Goal: Find specific page/section: Find specific page/section

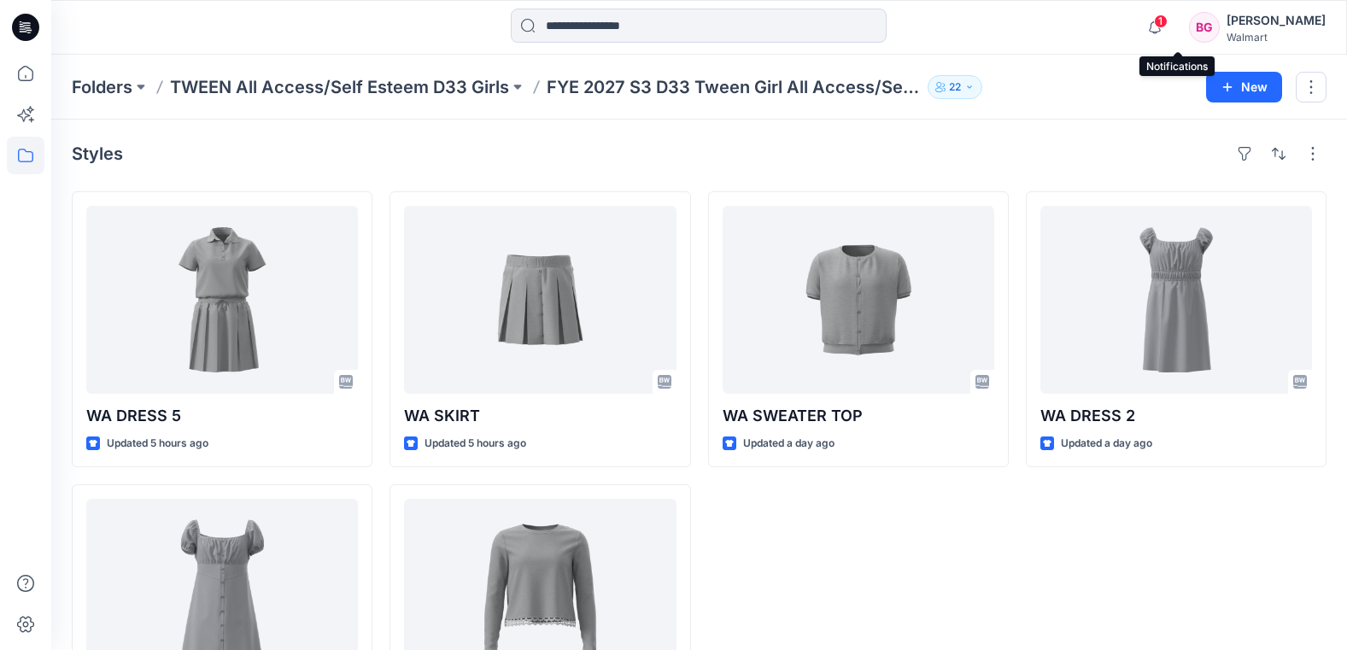
click at [1167, 24] on span "1" at bounding box center [1161, 22] width 14 height 14
click at [1167, 27] on span "1" at bounding box center [1161, 22] width 14 height 14
click at [1171, 28] on icon "button" at bounding box center [1154, 27] width 32 height 34
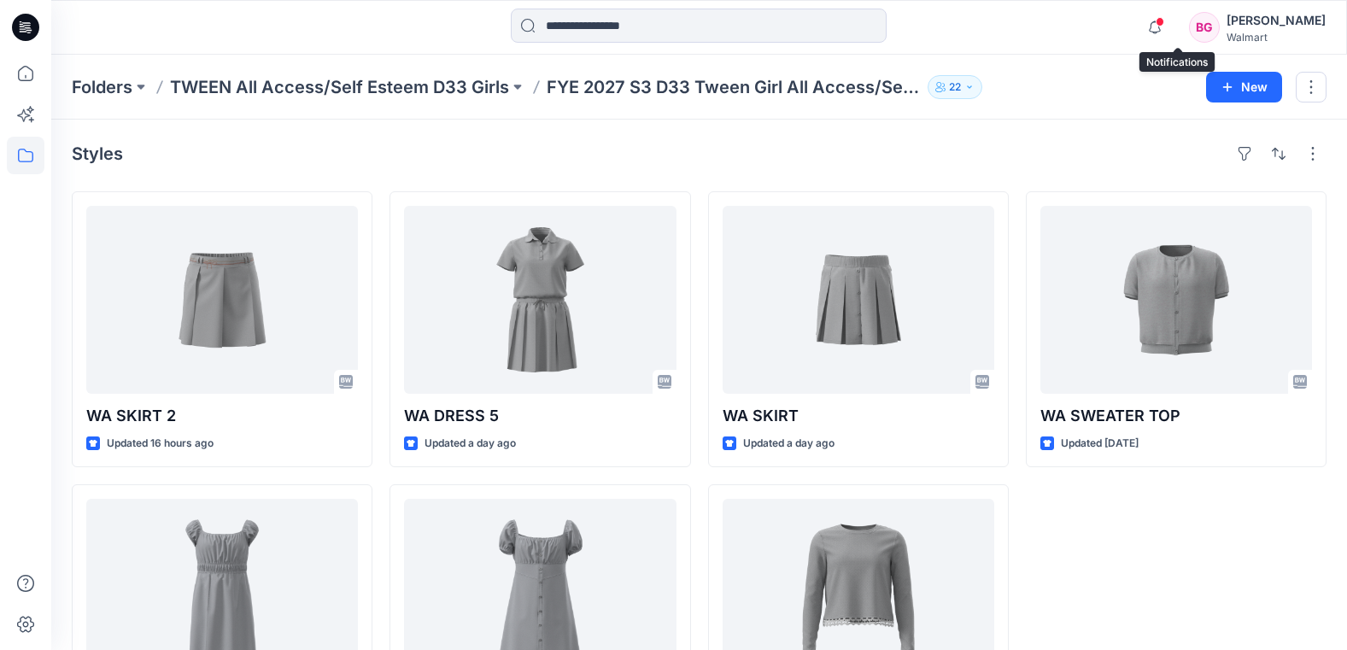
click at [1164, 24] on span at bounding box center [1159, 21] width 9 height 9
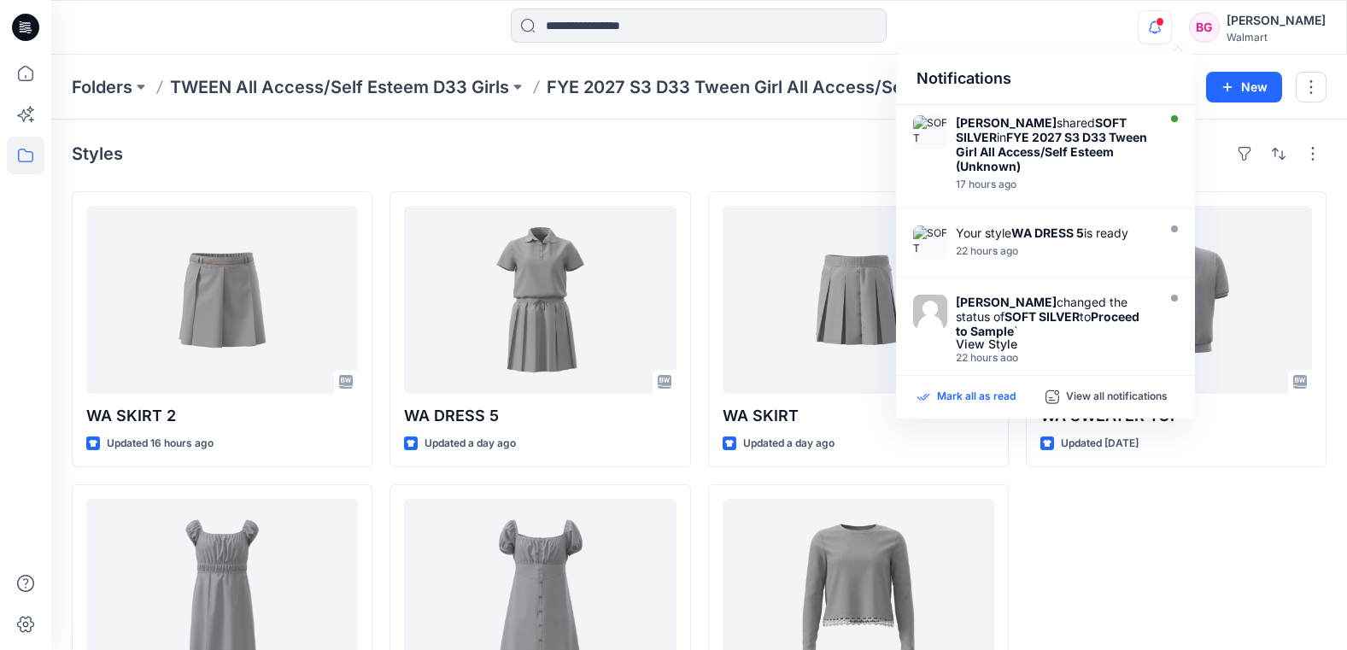
click at [985, 399] on p "Mark all as read" at bounding box center [976, 396] width 79 height 15
click at [476, 148] on div "Styles" at bounding box center [699, 153] width 1254 height 27
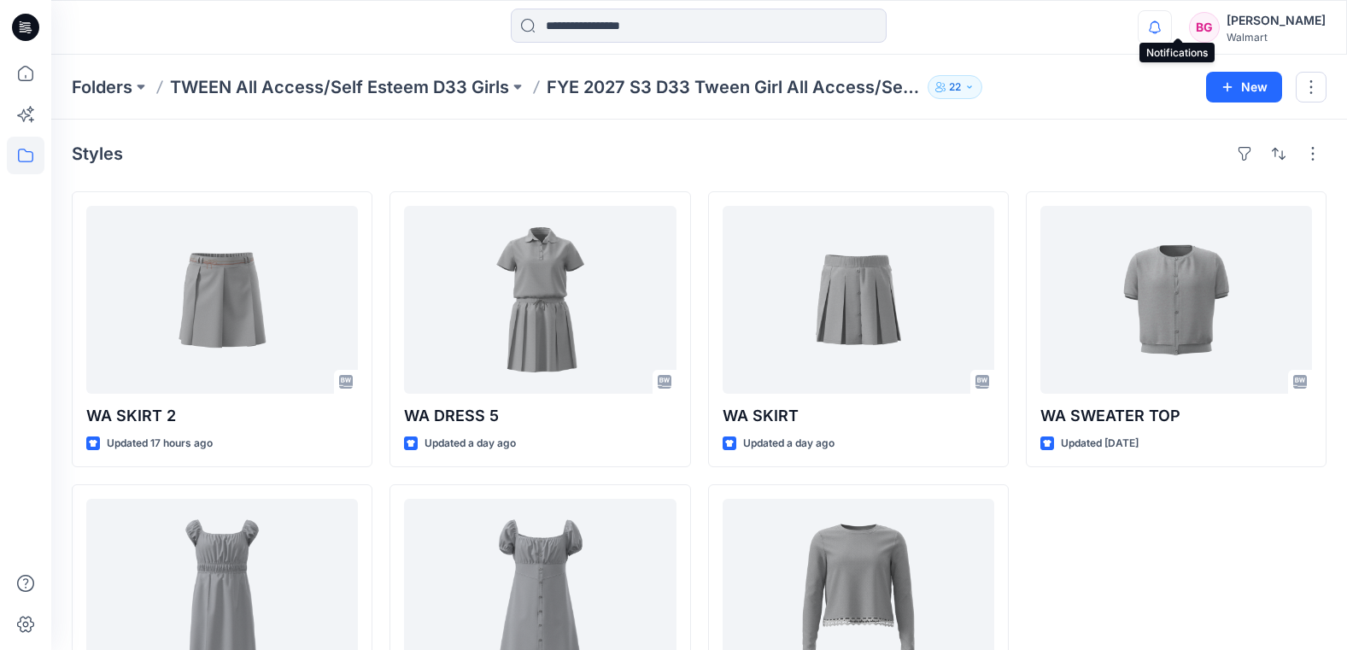
click at [1171, 23] on icon "button" at bounding box center [1154, 27] width 32 height 34
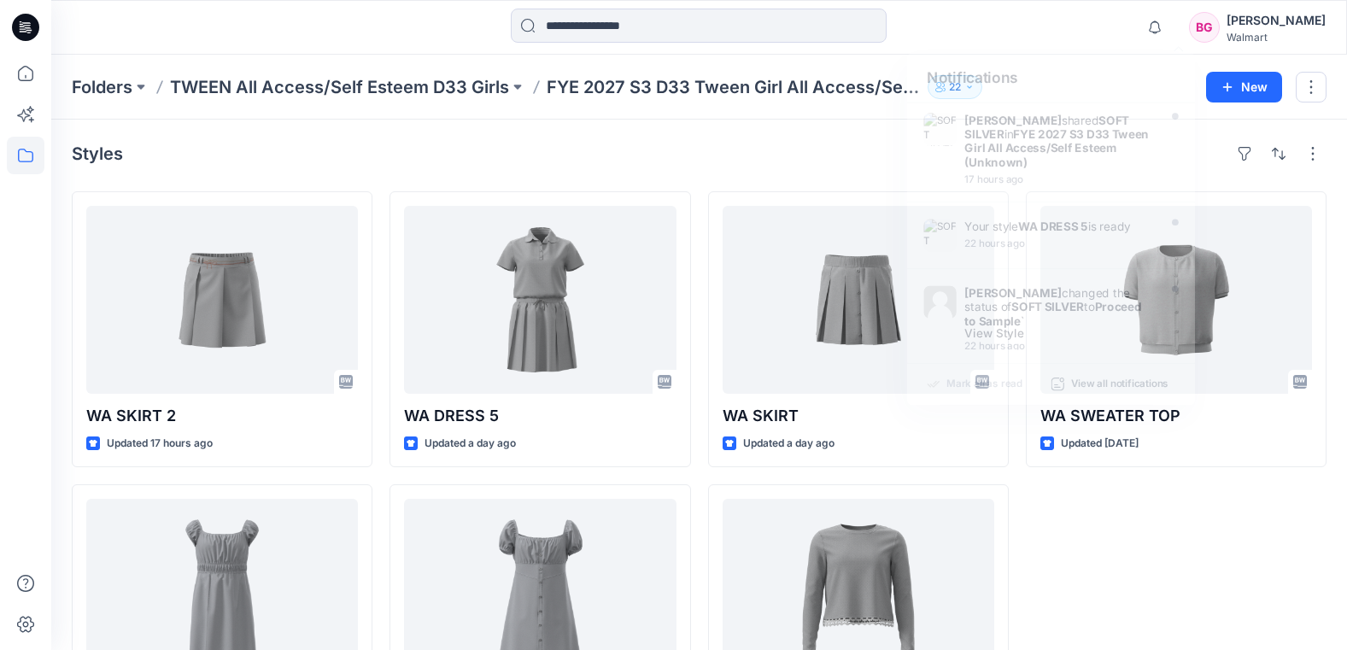
click at [443, 142] on div "Styles" at bounding box center [699, 153] width 1254 height 27
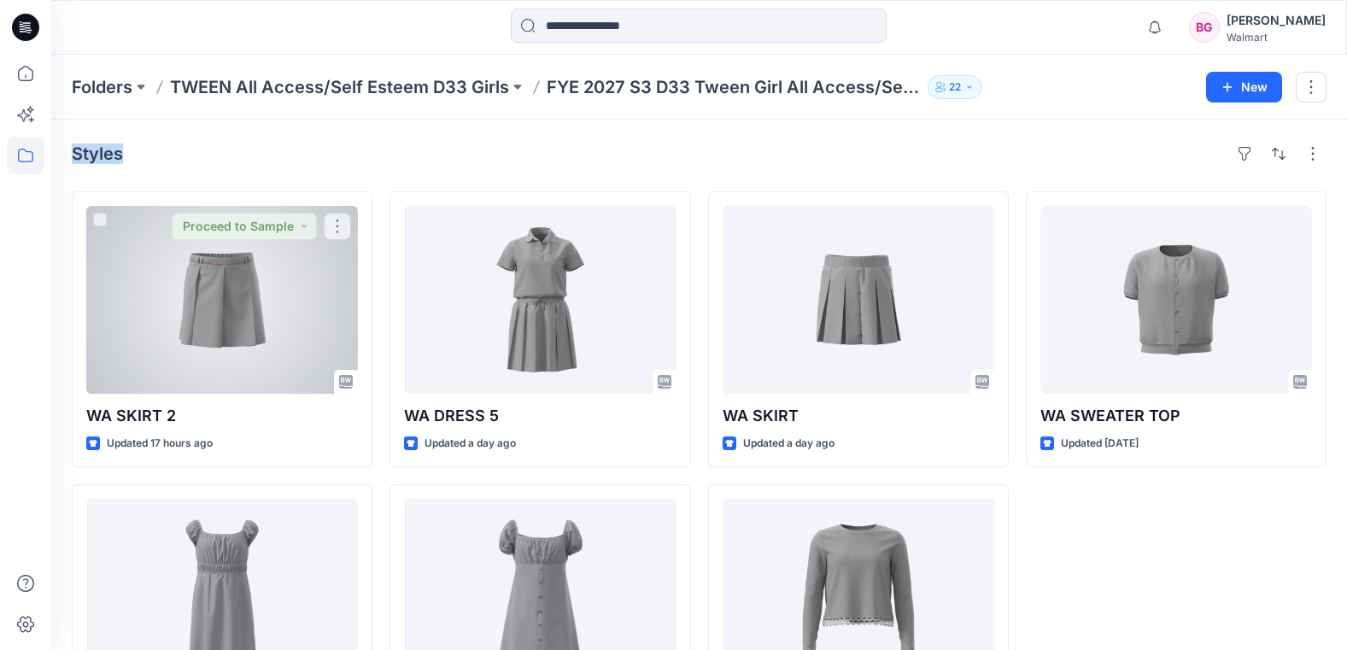
click at [297, 262] on div at bounding box center [222, 300] width 272 height 188
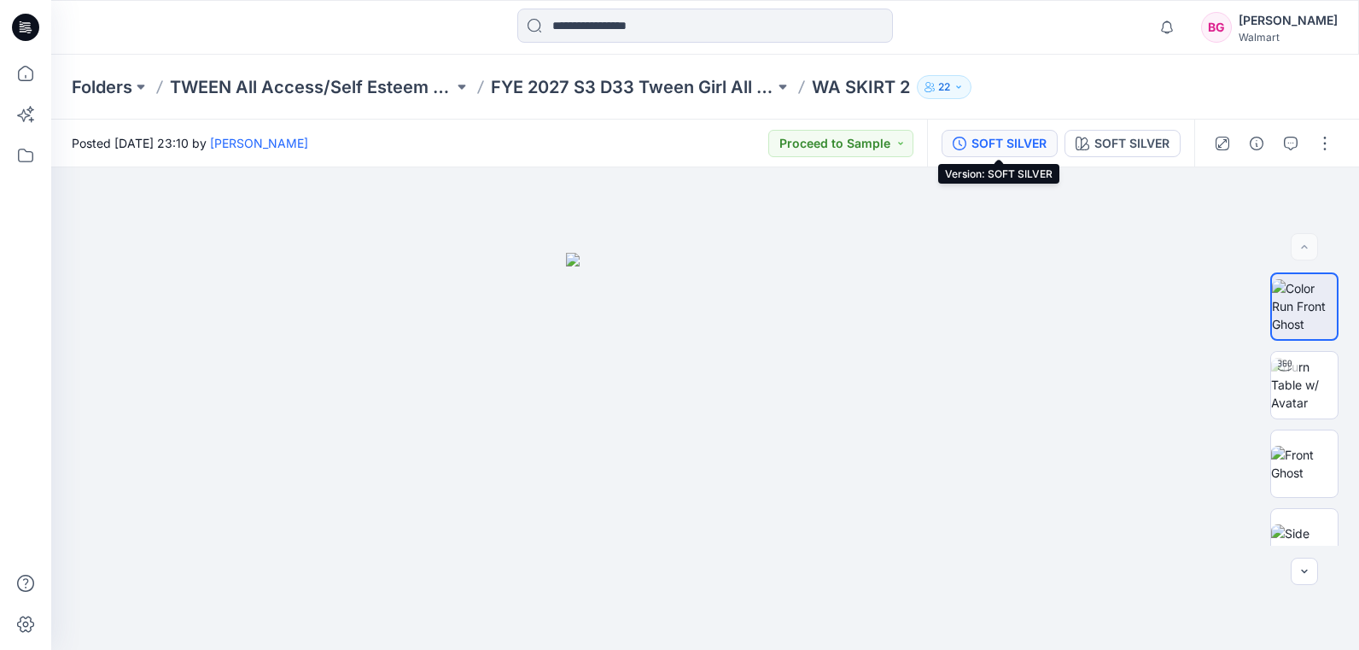
click at [997, 140] on div "SOFT SILVER" at bounding box center [1009, 143] width 75 height 19
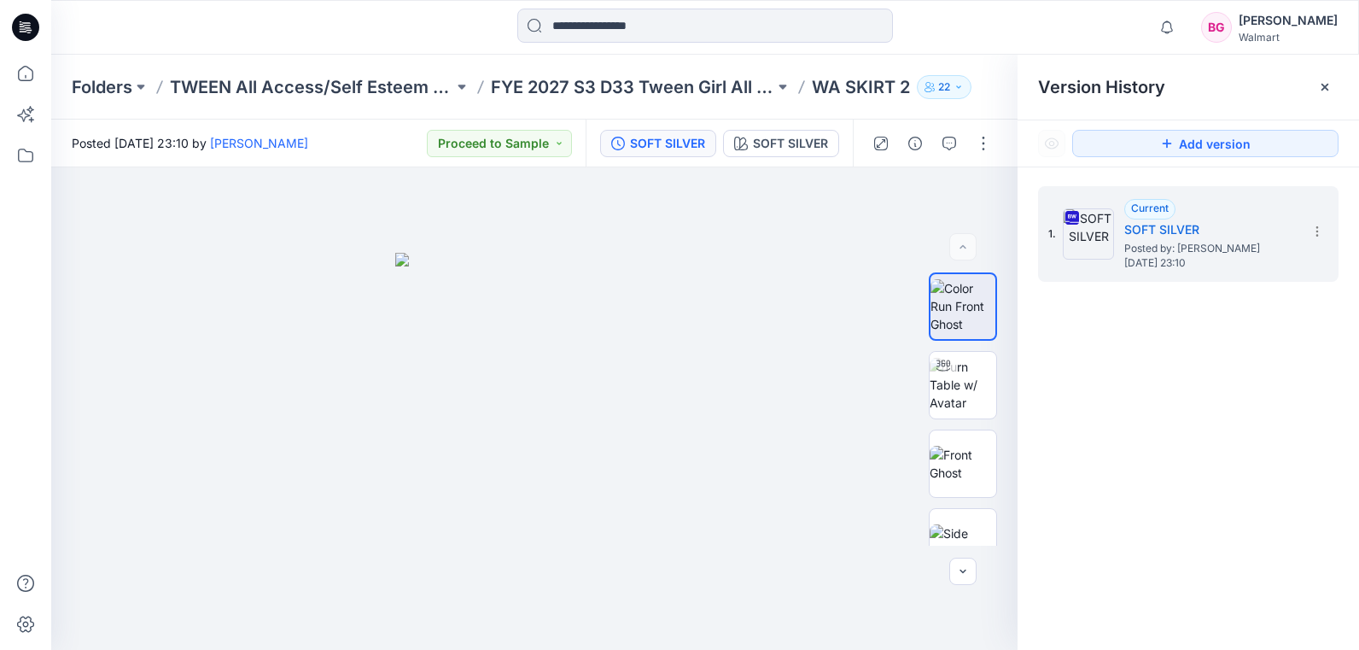
drag, startPoint x: 1321, startPoint y: 85, endPoint x: 1204, endPoint y: 88, distance: 117.0
click at [1324, 85] on icon at bounding box center [1325, 87] width 14 height 14
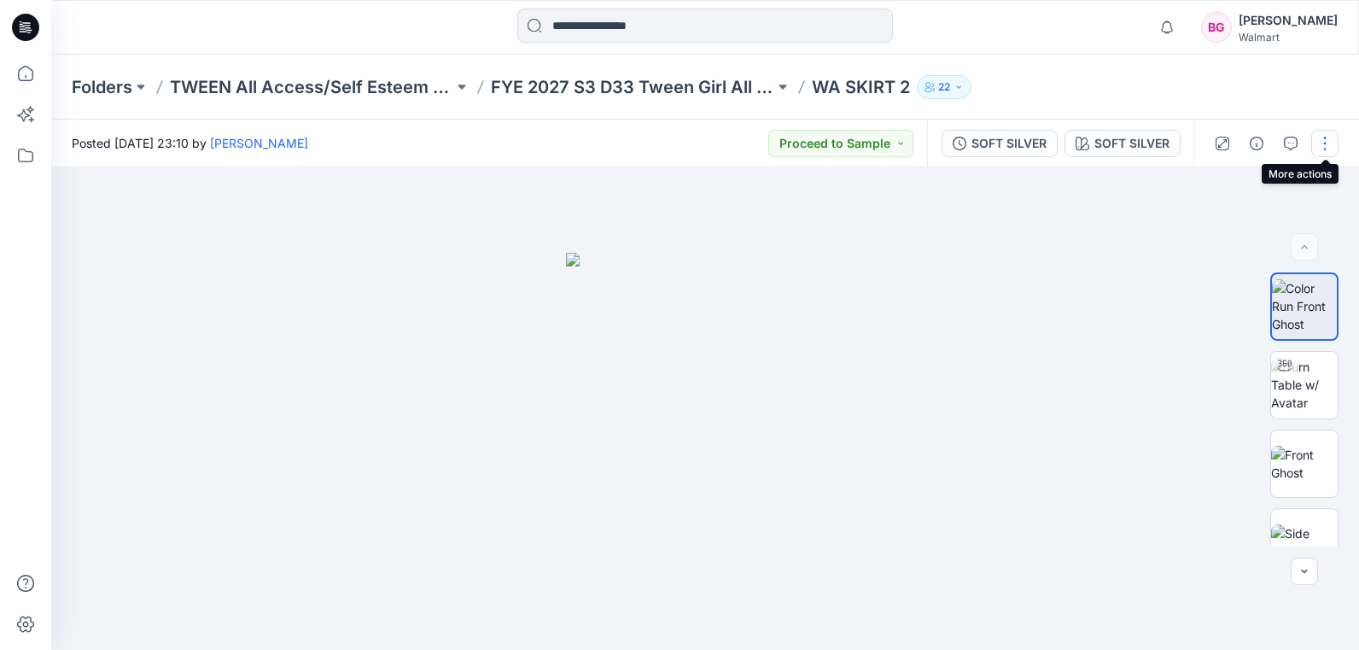
click at [1322, 144] on button "button" at bounding box center [1325, 143] width 27 height 27
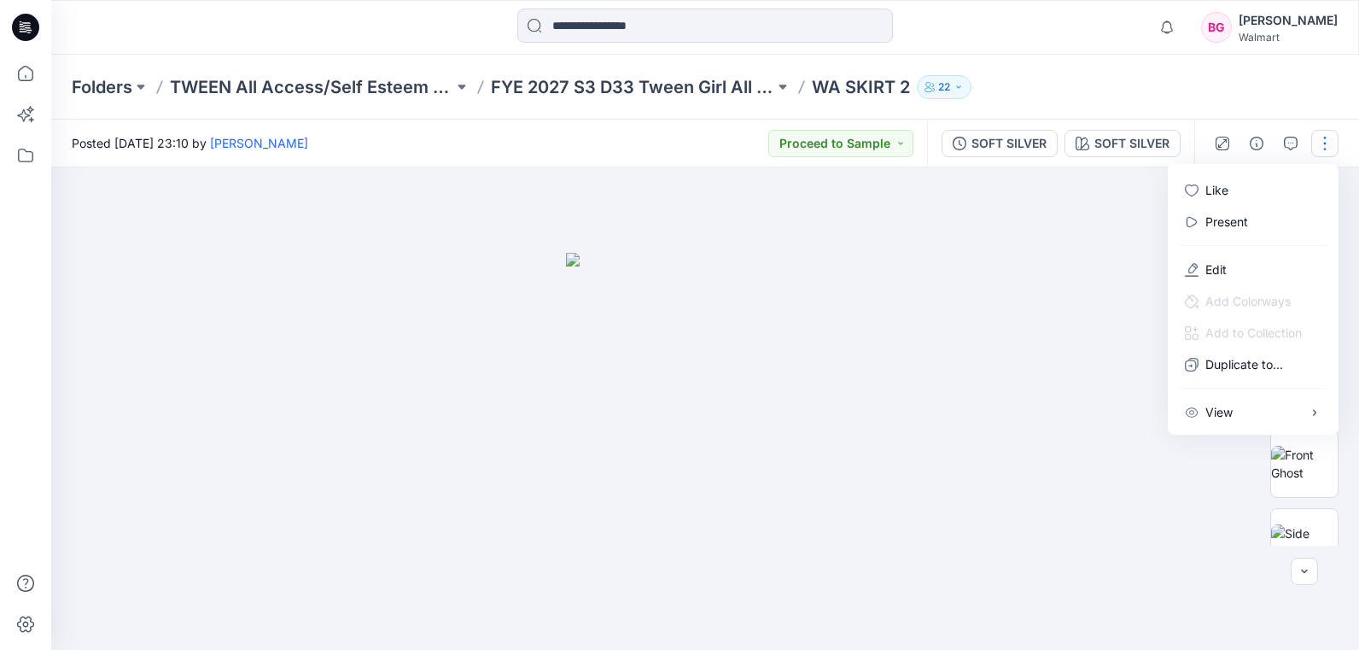
click at [1148, 84] on div "Folders TWEEN All Access/Self Esteem D33 Girls FYE 2027 S3 D33 Tween Girl All A…" at bounding box center [639, 87] width 1134 height 24
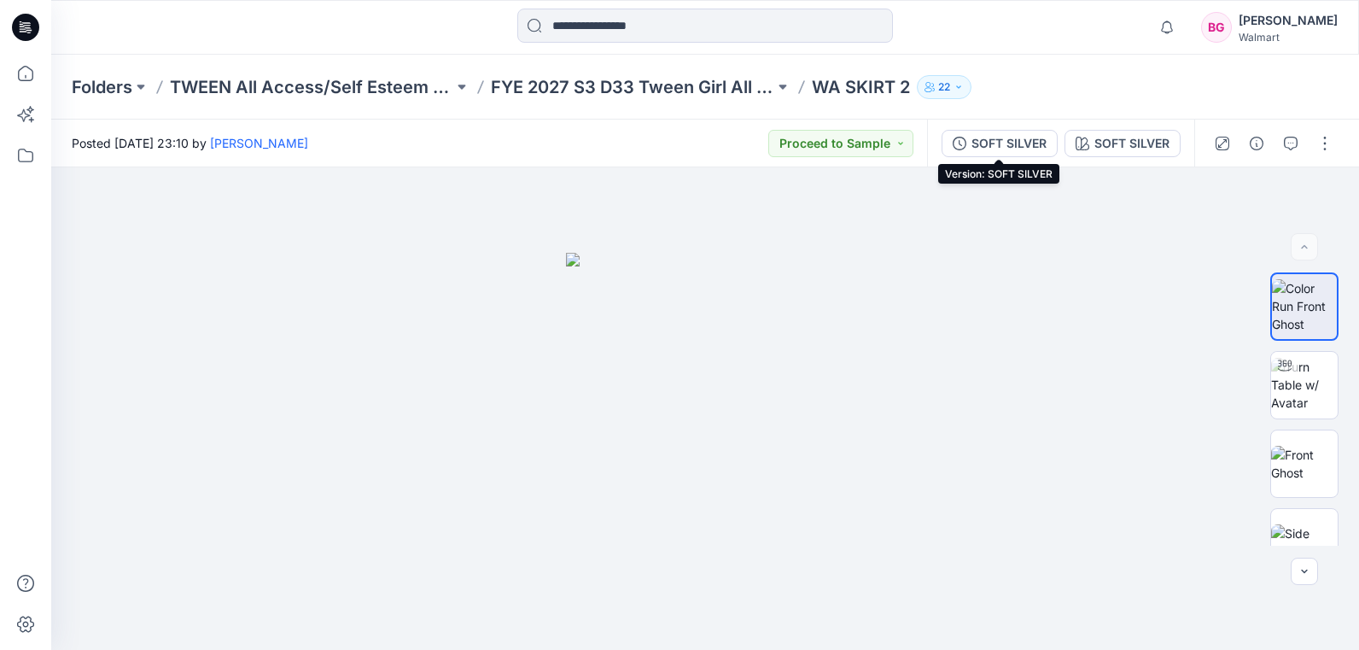
click at [1004, 149] on div "SOFT SILVER" at bounding box center [1009, 143] width 75 height 19
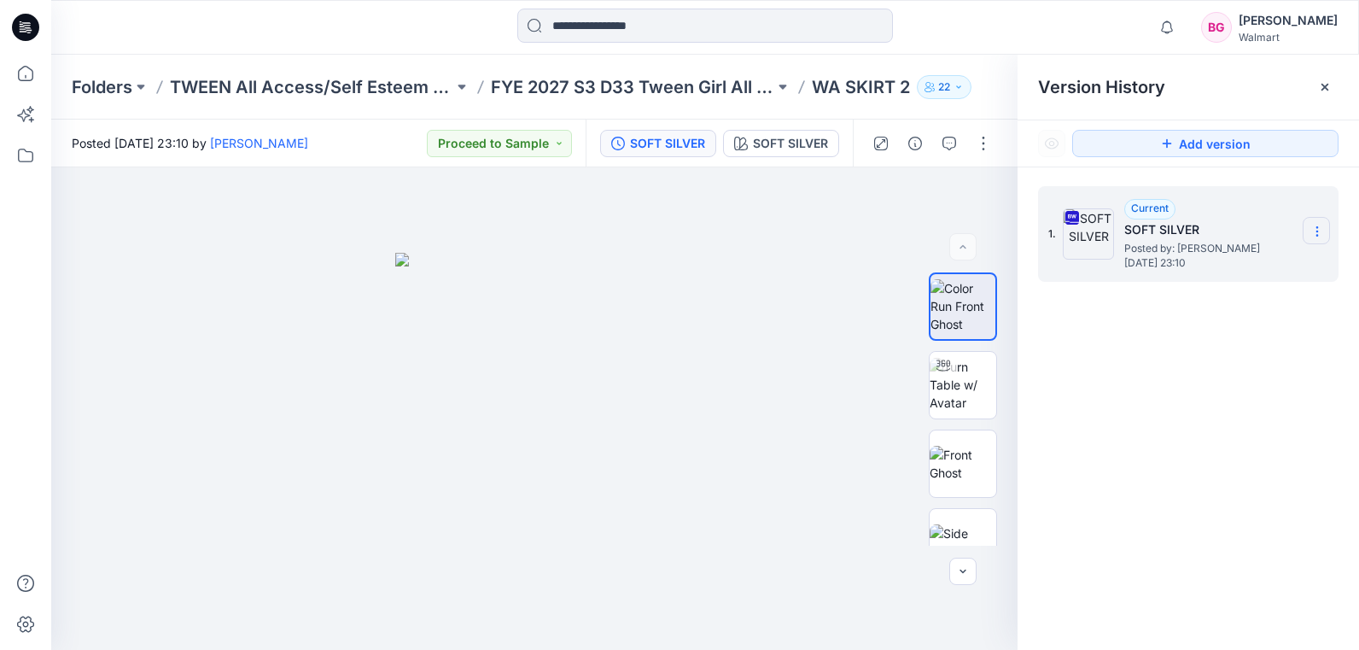
click at [1320, 230] on icon at bounding box center [1318, 232] width 14 height 14
click at [1333, 82] on div at bounding box center [1325, 86] width 27 height 27
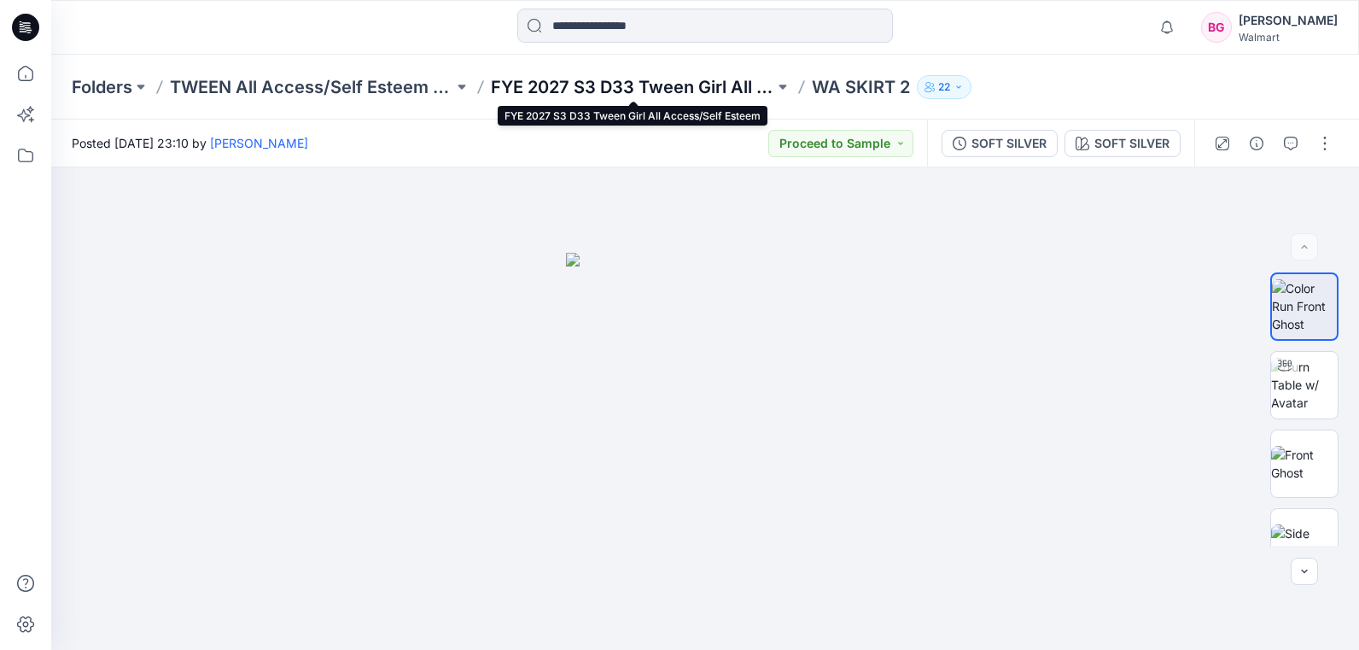
click at [757, 91] on p "FYE 2027 S3 D33 Tween Girl All Access/Self Esteem" at bounding box center [633, 87] width 284 height 24
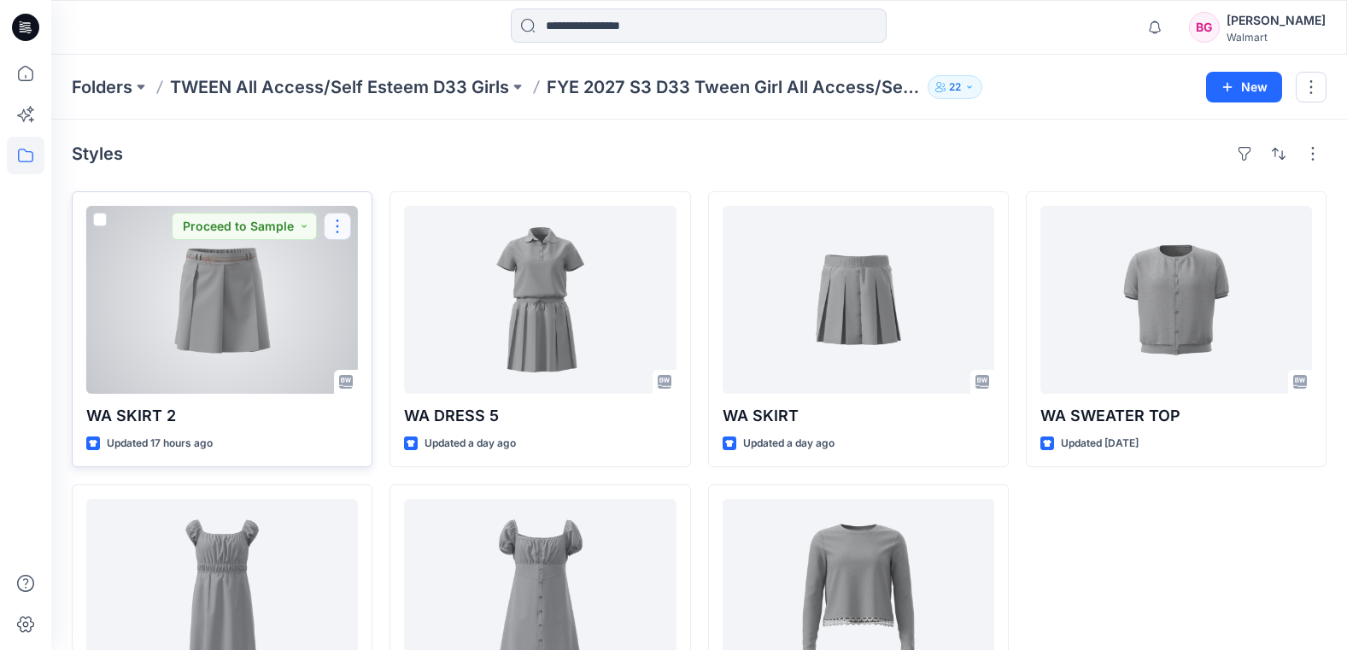
click at [340, 228] on button "button" at bounding box center [337, 226] width 27 height 27
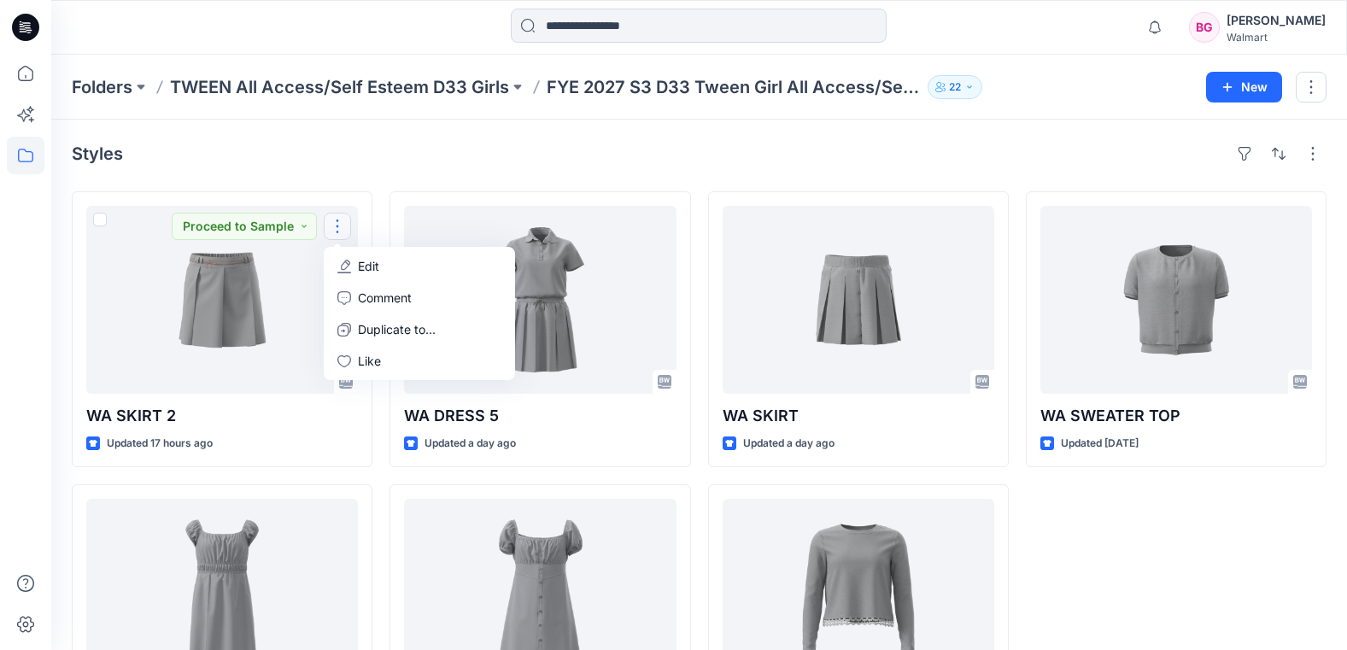
click at [572, 150] on div "Styles" at bounding box center [699, 153] width 1254 height 27
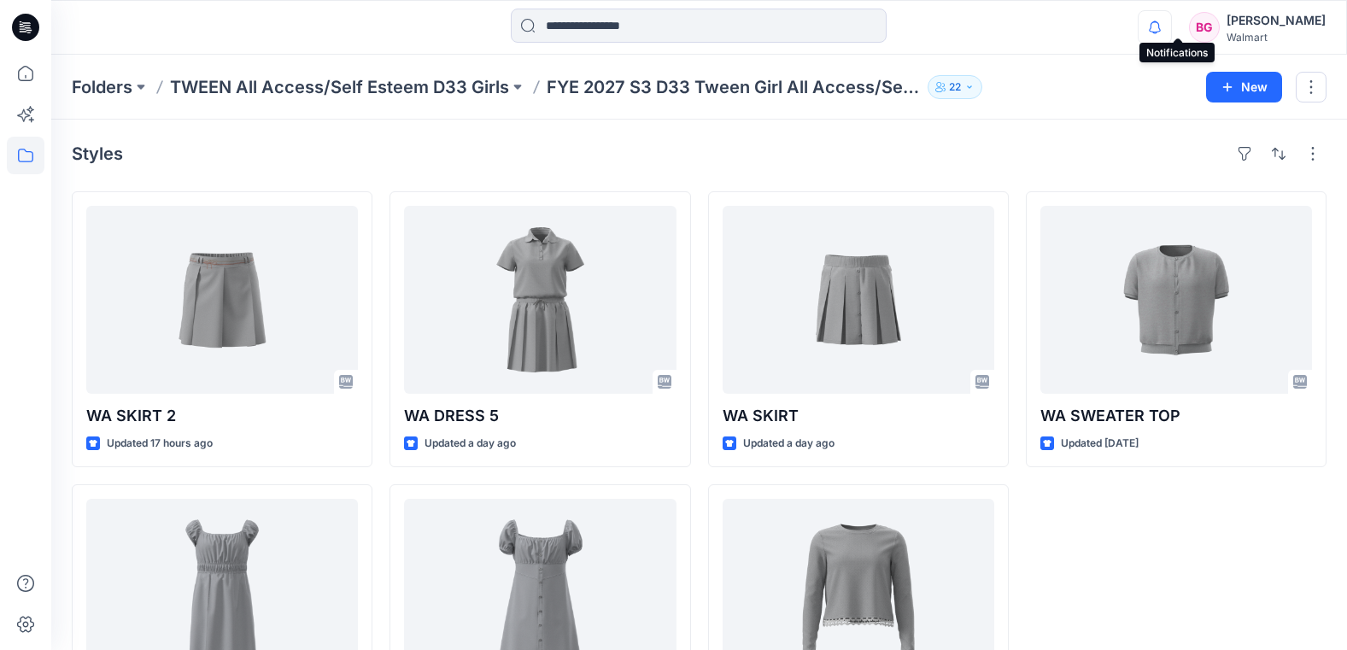
click at [1171, 31] on icon "button" at bounding box center [1154, 27] width 32 height 34
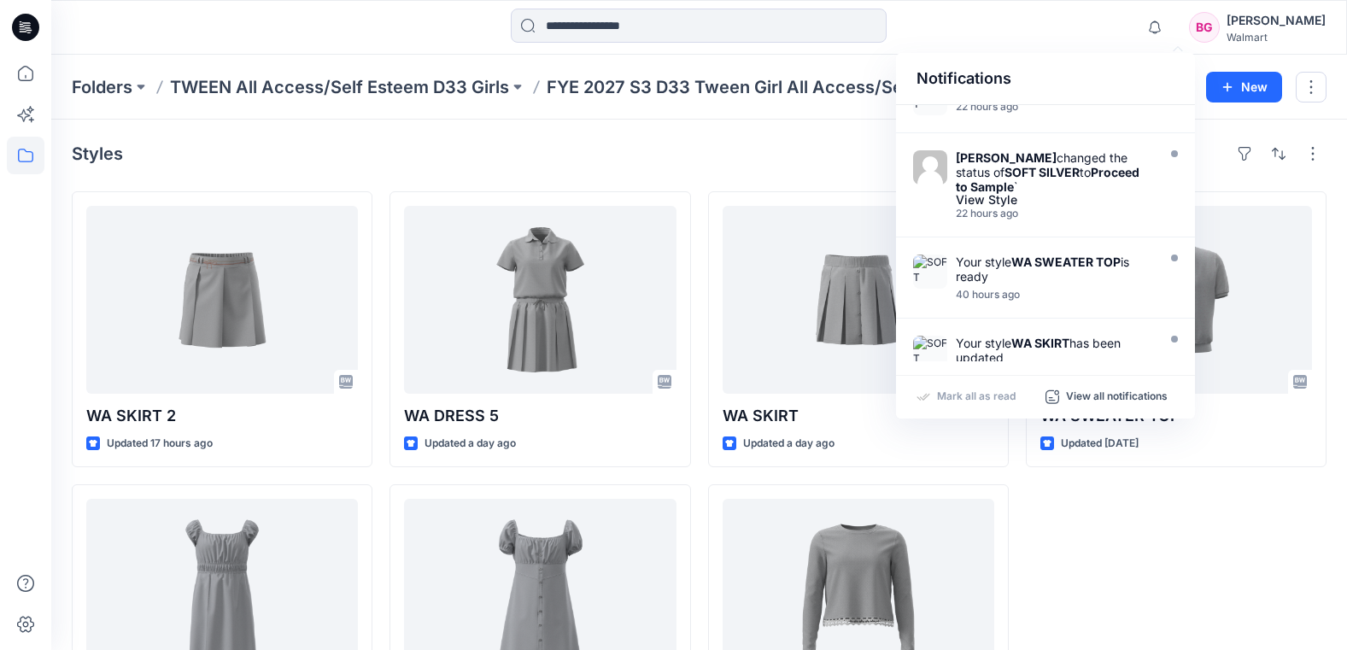
scroll to position [150, 0]
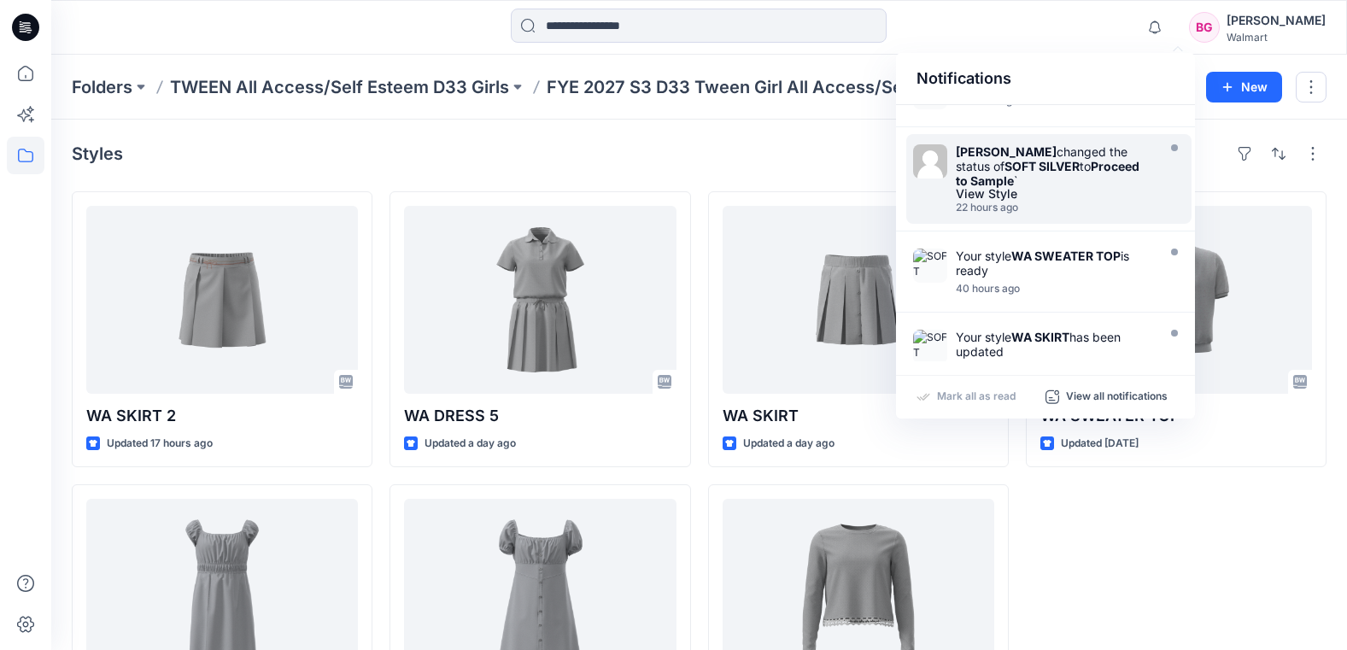
click at [1140, 188] on div "View Style" at bounding box center [1054, 194] width 196 height 12
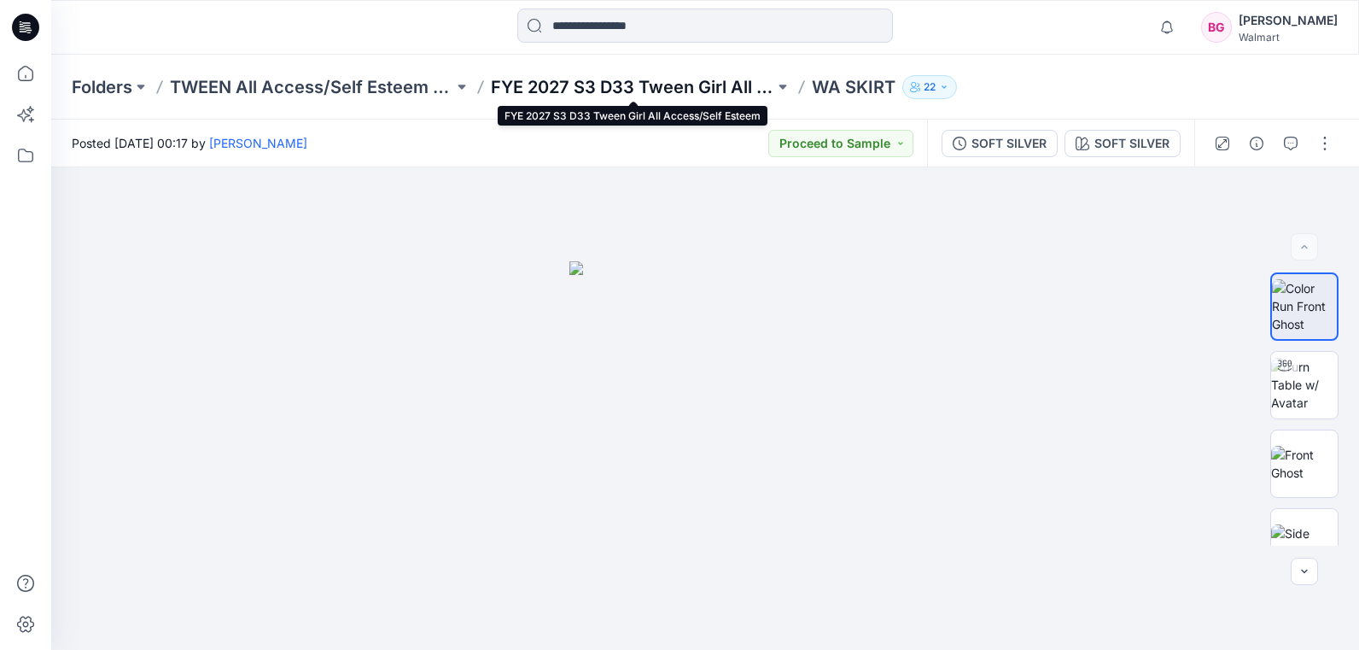
click at [738, 85] on p "FYE 2027 S3 D33 Tween Girl All Access/Self Esteem" at bounding box center [633, 87] width 284 height 24
